Goal: Check status: Check status

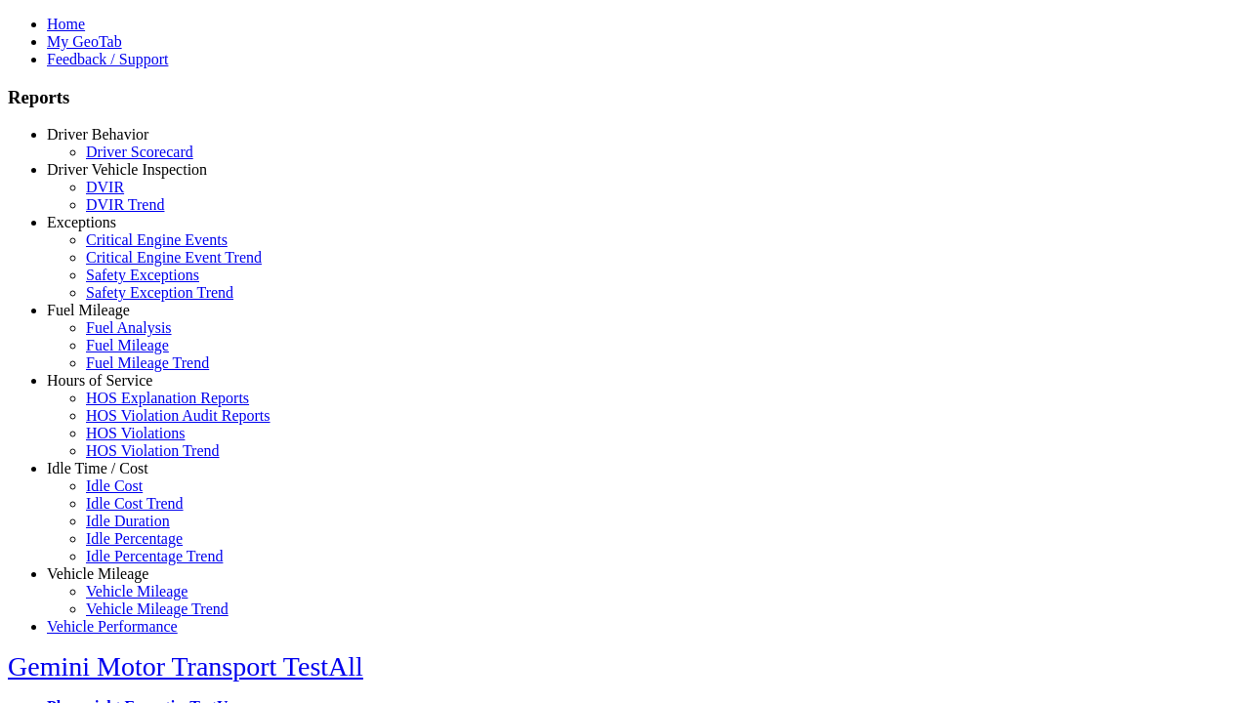
click at [112, 389] on link "Hours of Service" at bounding box center [99, 380] width 105 height 17
click at [127, 406] on link "HOS Explanation Reports" at bounding box center [167, 398] width 163 height 17
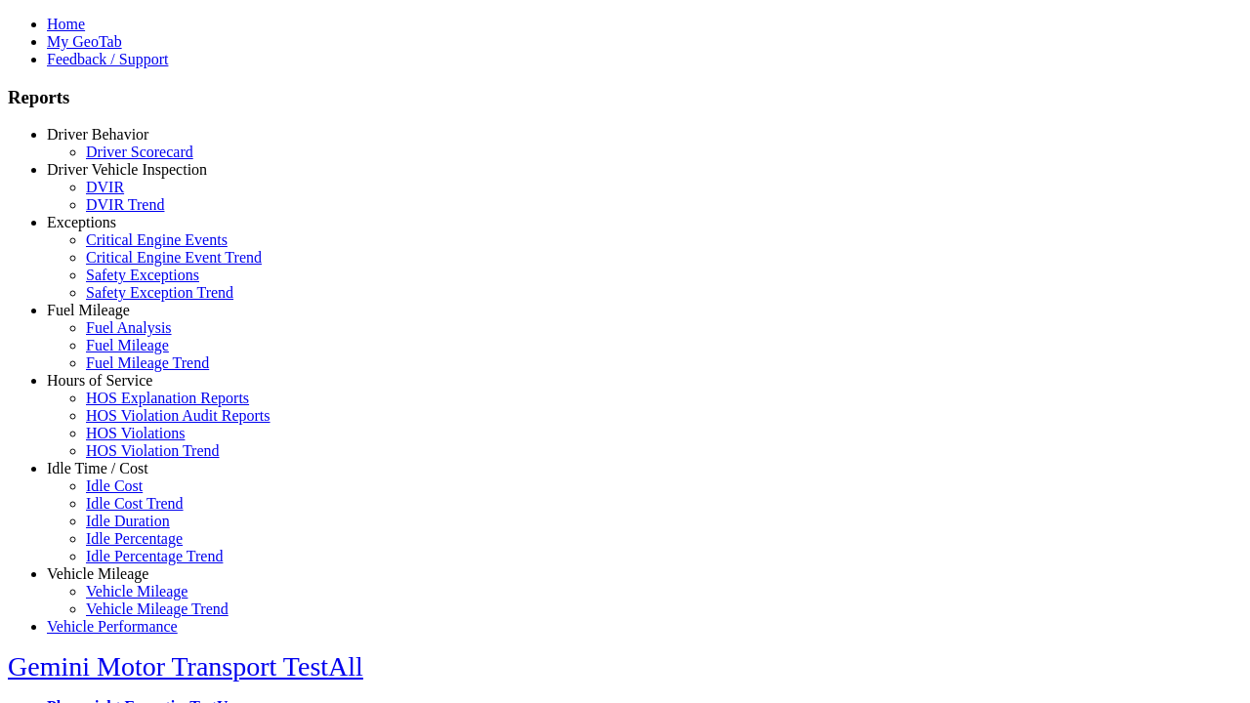
scroll to position [810, 0]
